Goal: Browse casually

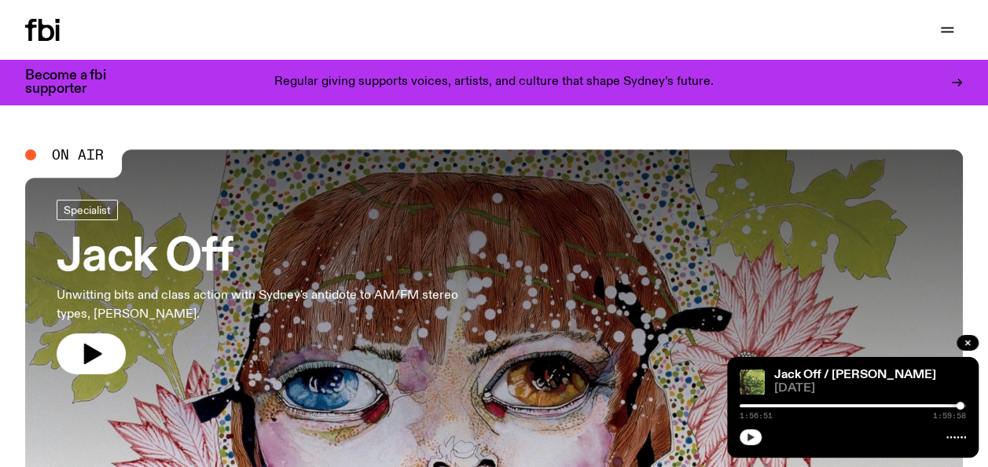
click at [750, 433] on icon "button" at bounding box center [750, 436] width 9 height 9
click at [744, 431] on button "button" at bounding box center [751, 437] width 22 height 16
click at [748, 437] on rect "button" at bounding box center [749, 437] width 2 height 8
click at [105, 344] on button "button" at bounding box center [91, 353] width 69 height 41
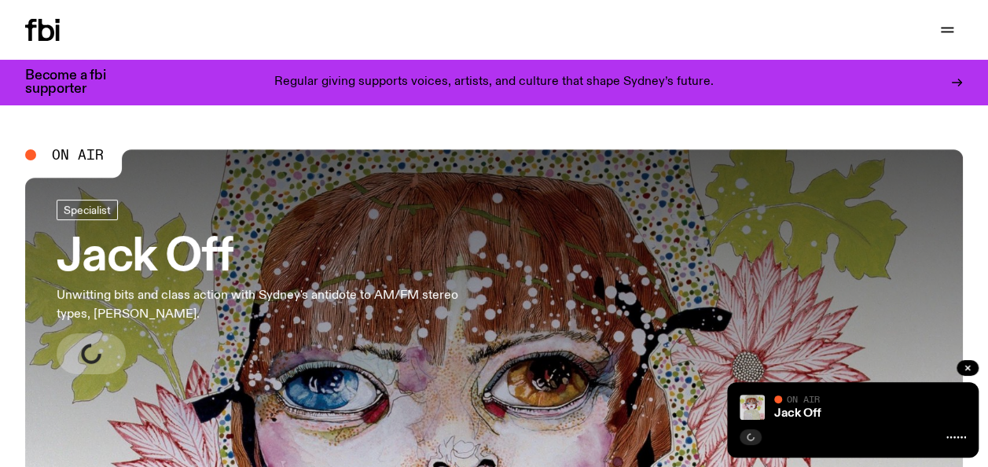
click at [86, 351] on icon "button" at bounding box center [93, 354] width 18 height 20
